Goal: Information Seeking & Learning: Learn about a topic

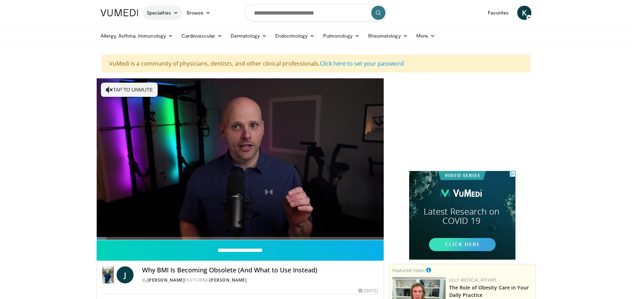
click at [166, 13] on link "Specialties" at bounding box center [162, 13] width 40 height 14
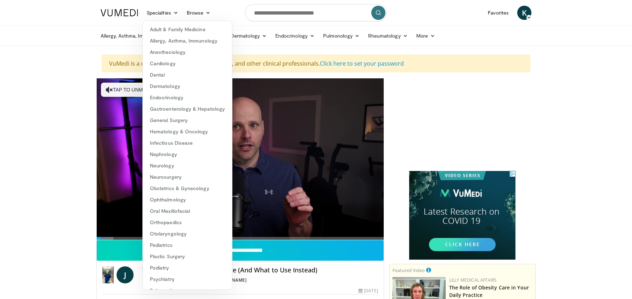
click at [96, 36] on div "Allergy, Asthma, Immunology Allergies Asthma Dermatitis Immunology Rhinosinusit…" at bounding box center [315, 36] width 439 height 20
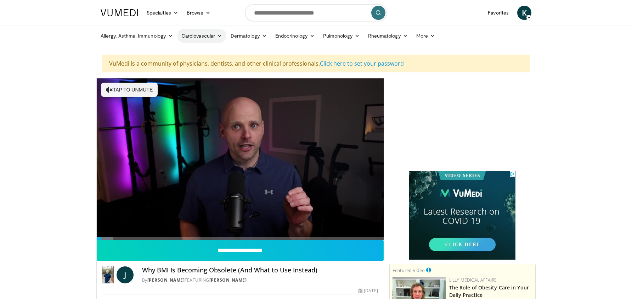
click at [193, 38] on link "Cardiovascular" at bounding box center [201, 36] width 49 height 14
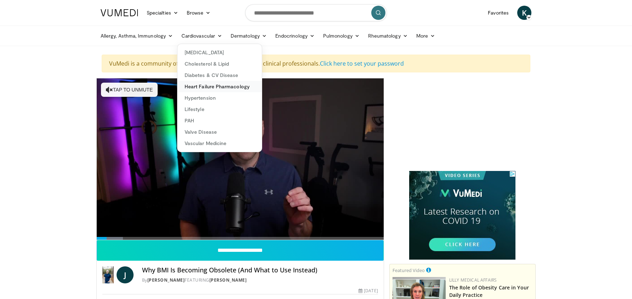
click at [217, 87] on link "Heart Failure Pharmacology" at bounding box center [219, 86] width 84 height 11
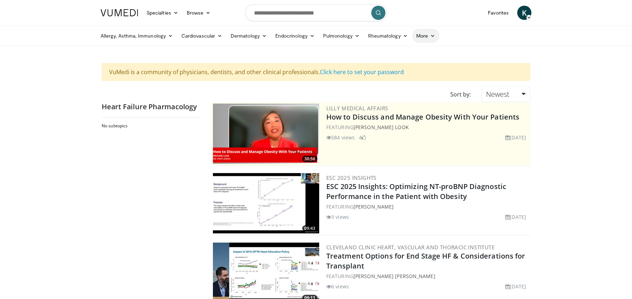
click at [417, 36] on link "More" at bounding box center [425, 36] width 27 height 14
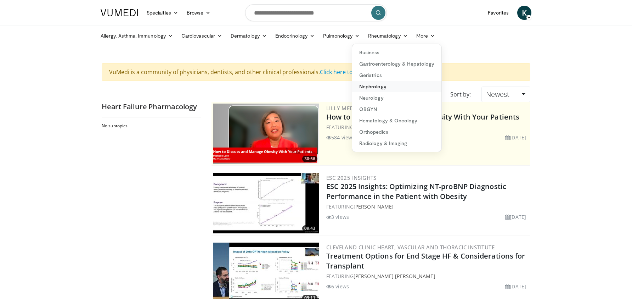
click at [384, 86] on link "Nephrology" at bounding box center [396, 86] width 89 height 11
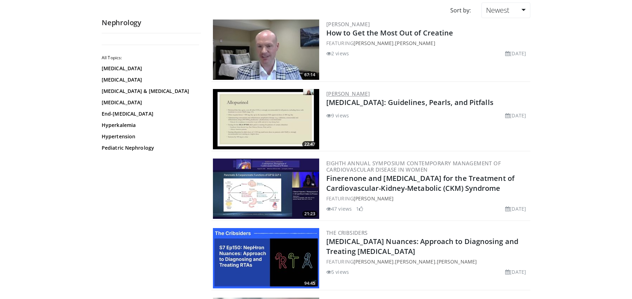
scroll to position [97, 0]
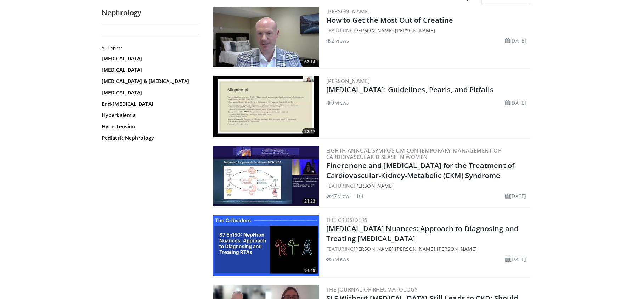
click at [285, 105] on img at bounding box center [266, 106] width 106 height 60
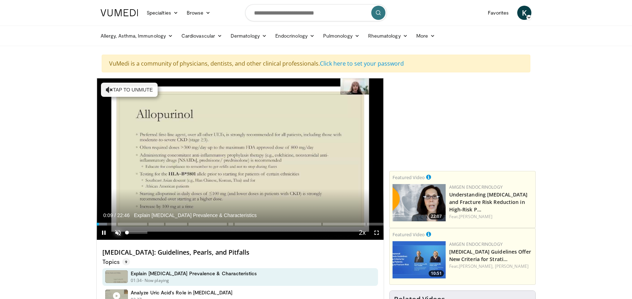
click at [119, 234] on span "Video Player" at bounding box center [118, 232] width 14 height 14
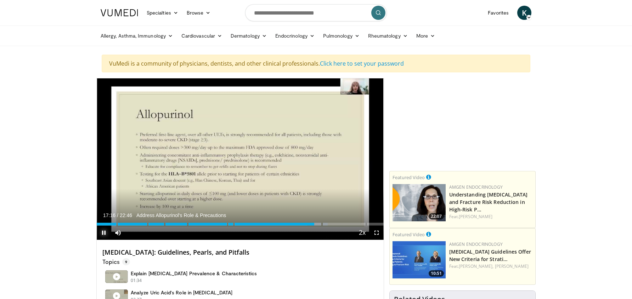
click at [102, 232] on span "Video Player" at bounding box center [104, 232] width 14 height 14
click at [104, 233] on span "Video Player" at bounding box center [104, 232] width 14 height 14
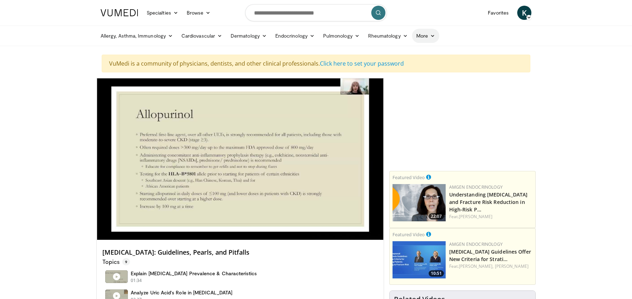
click at [423, 39] on link "More" at bounding box center [425, 36] width 27 height 14
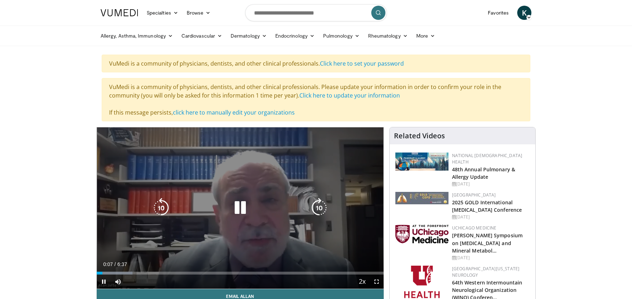
click at [244, 211] on icon "Video Player" at bounding box center [240, 208] width 20 height 20
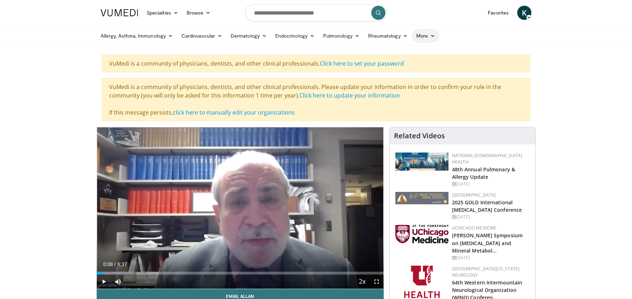
click at [419, 33] on link "More" at bounding box center [425, 36] width 27 height 14
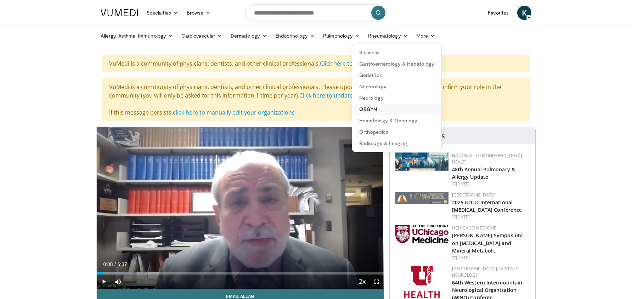
click at [378, 109] on link "OBGYN" at bounding box center [396, 108] width 89 height 11
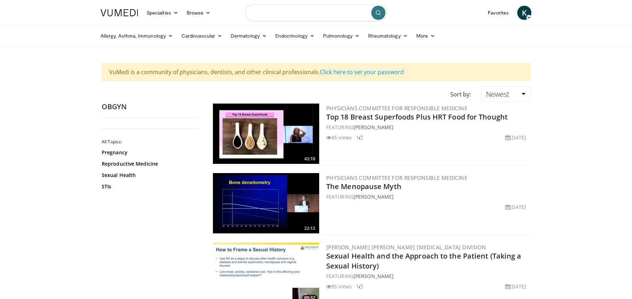
click at [295, 15] on input "Search topics, interventions" at bounding box center [316, 12] width 142 height 17
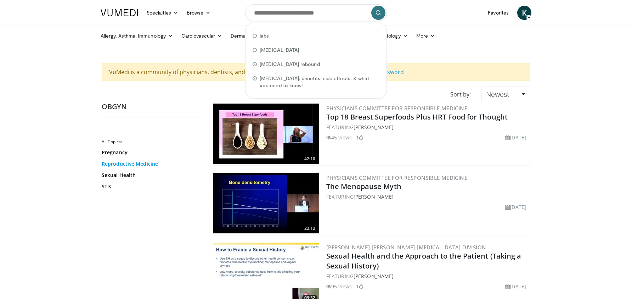
click at [131, 163] on link "Reproductive Medicine" at bounding box center [150, 163] width 96 height 7
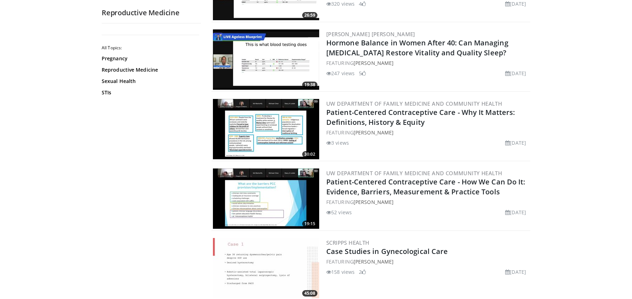
scroll to position [352, 0]
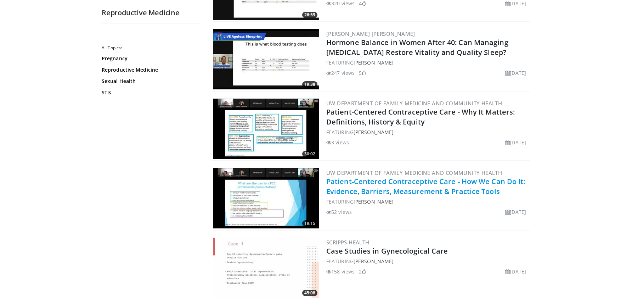
click at [403, 183] on link "Patient-Centered Contraceptive Care - How We Can Do It: Evidence, Barriers, Mea…" at bounding box center [425, 185] width 199 height 19
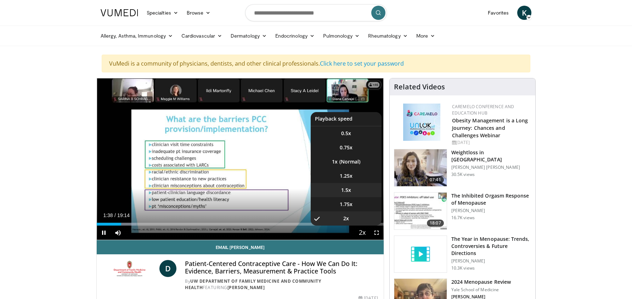
click at [355, 189] on li "1.5x" at bounding box center [346, 190] width 71 height 14
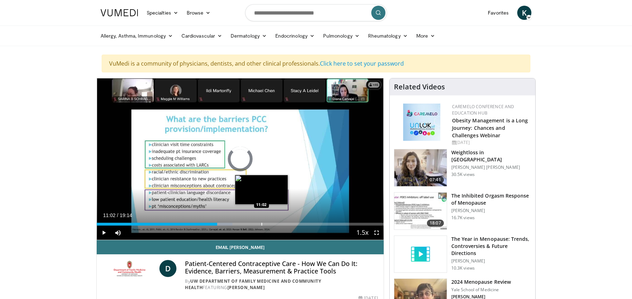
click at [261, 224] on div "Progress Bar" at bounding box center [261, 223] width 1 height 3
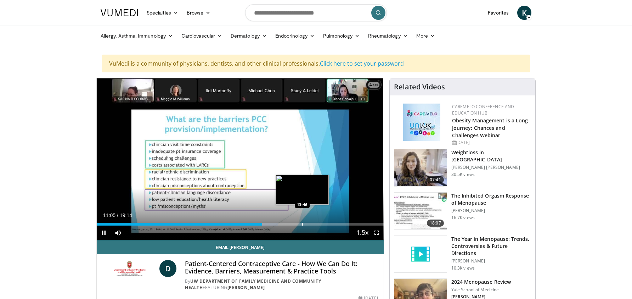
click at [302, 224] on video-js "**********" at bounding box center [240, 159] width 287 height 162
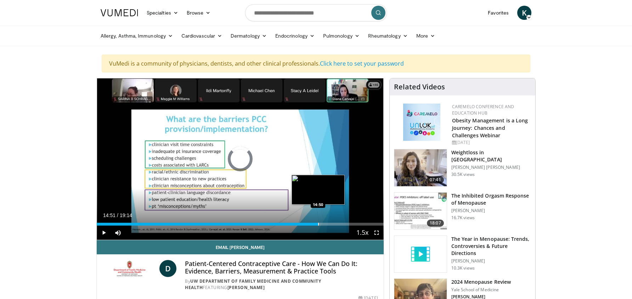
click at [318, 225] on div "Progress Bar" at bounding box center [318, 223] width 1 height 3
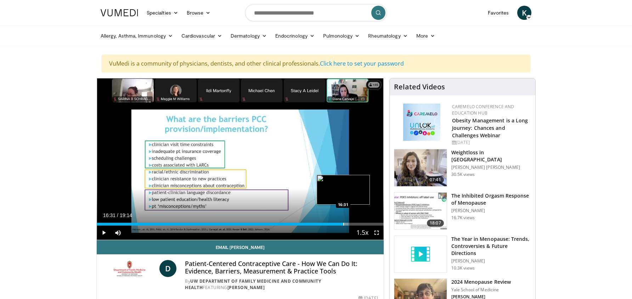
click at [343, 224] on div "Progress Bar" at bounding box center [343, 223] width 1 height 3
click at [101, 233] on span "Video Player" at bounding box center [104, 232] width 14 height 14
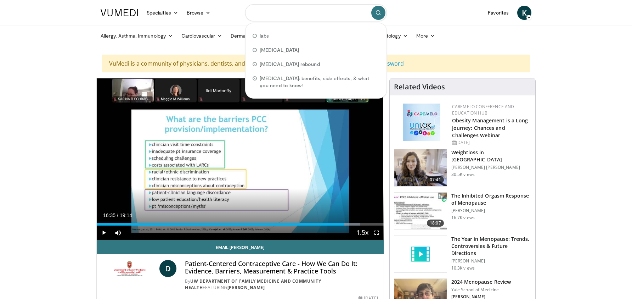
click at [287, 17] on input "Search topics, interventions" at bounding box center [316, 12] width 142 height 17
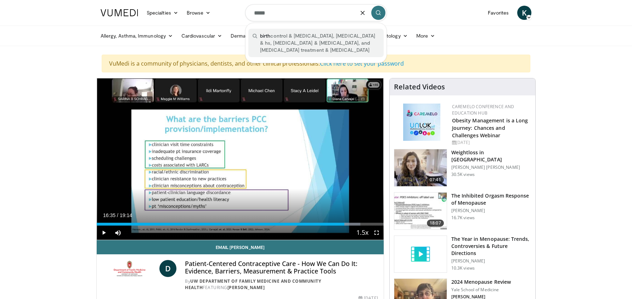
click at [271, 34] on span "birth control & rosacea, antiperspirants & hs, dupilumab & otitis media, and ps…" at bounding box center [319, 42] width 119 height 21
type input "**********"
